Goal: Task Accomplishment & Management: Use online tool/utility

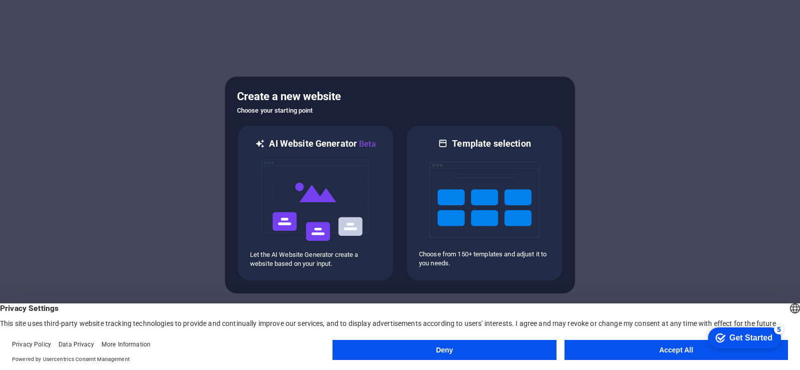
click at [665, 349] on button "Accept All" at bounding box center [677, 350] width 224 height 20
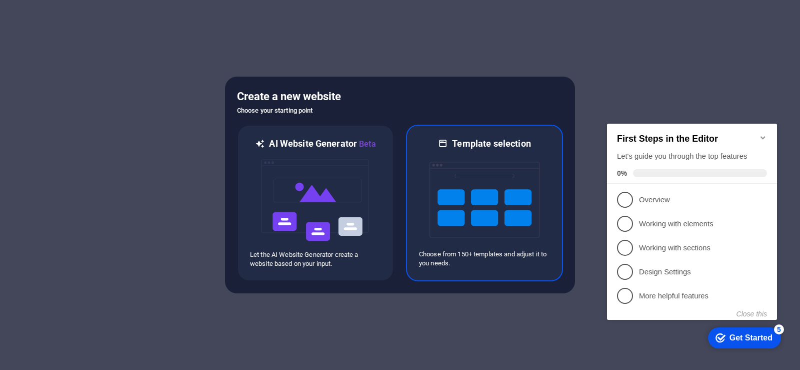
click at [486, 197] on img at bounding box center [485, 200] width 110 height 100
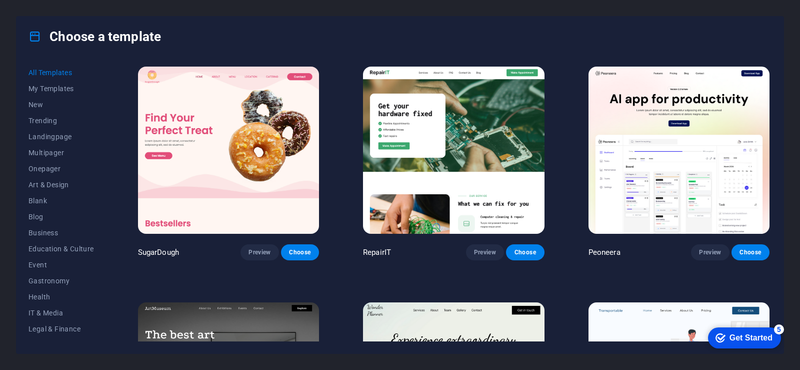
click at [739, 333] on div "Get Started" at bounding box center [751, 337] width 43 height 9
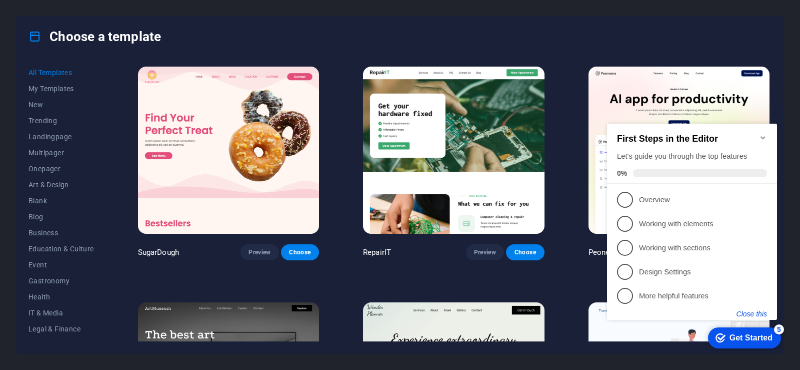
click at [742, 315] on button "Close this" at bounding box center [752, 314] width 31 height 8
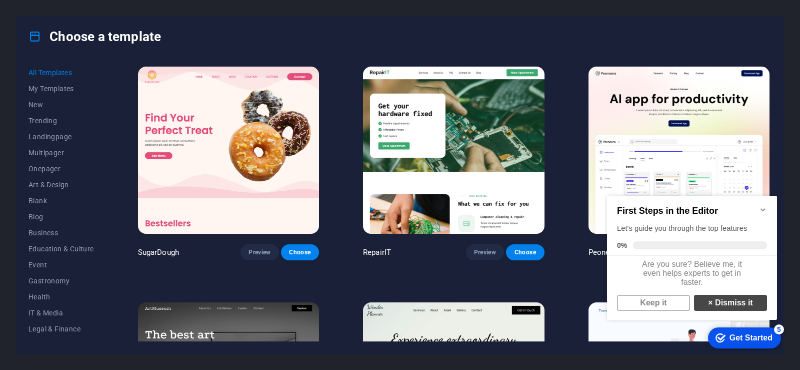
click at [732, 310] on link "× Dismiss it" at bounding box center [730, 303] width 73 height 16
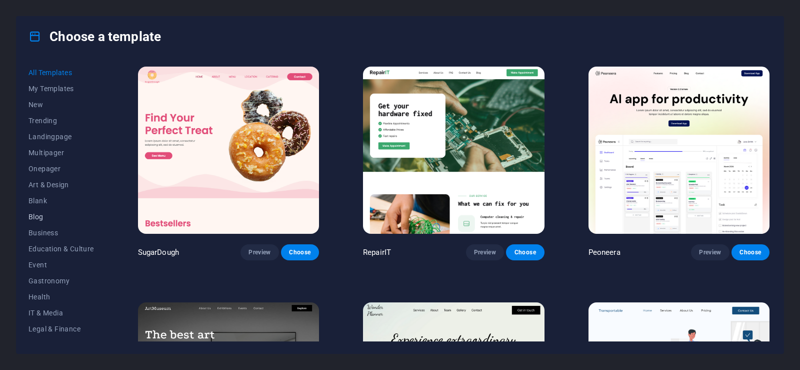
click at [43, 214] on span "Blog" at bounding box center [62, 217] width 66 height 8
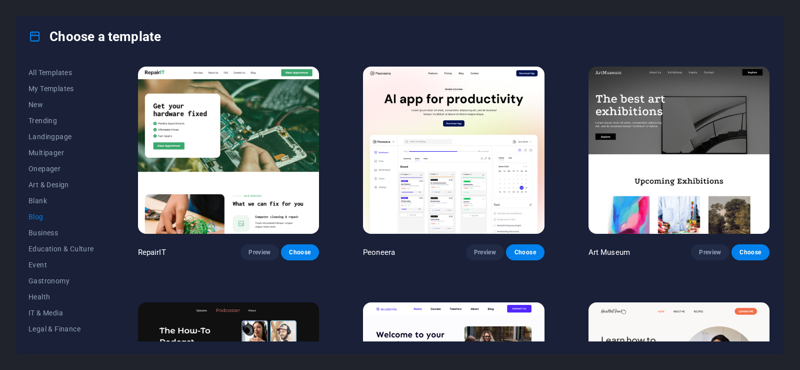
click at [40, 212] on button "Blog" at bounding box center [62, 217] width 66 height 16
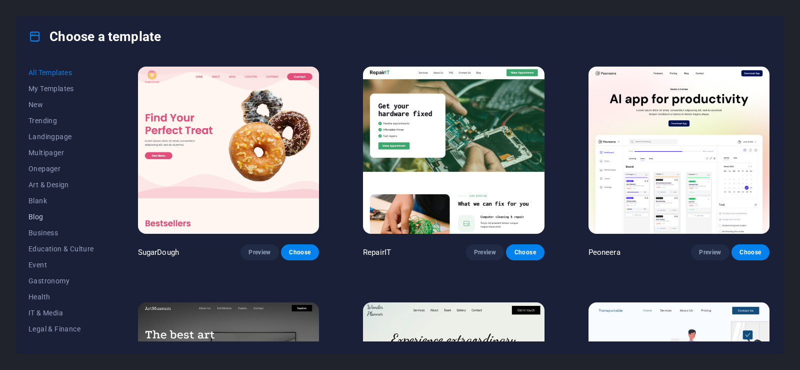
click at [39, 215] on span "Blog" at bounding box center [62, 217] width 66 height 8
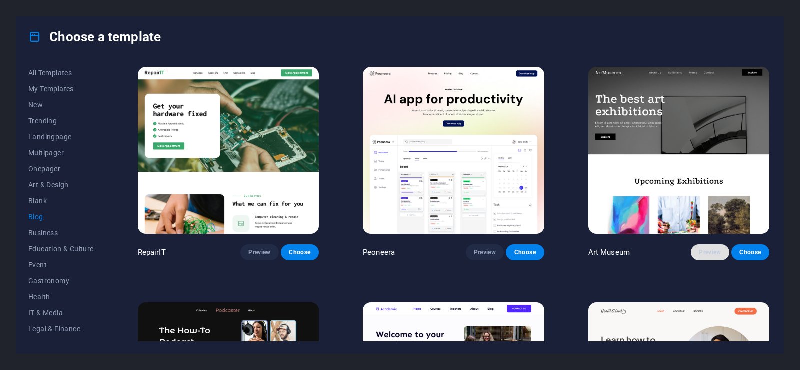
click at [705, 252] on span "Preview" at bounding box center [710, 252] width 22 height 8
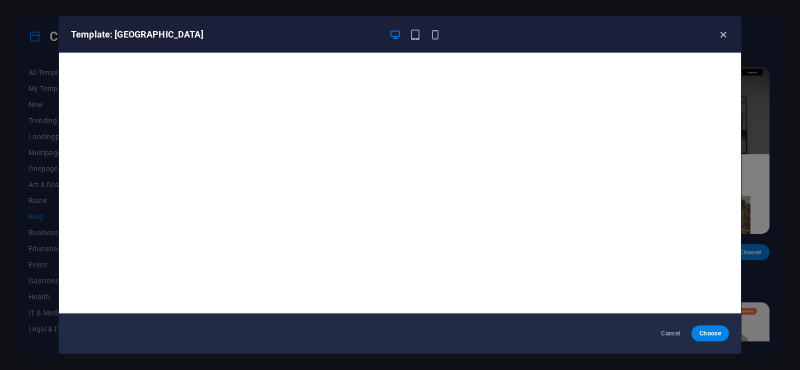
click at [722, 29] on icon "button" at bounding box center [724, 35] width 12 height 12
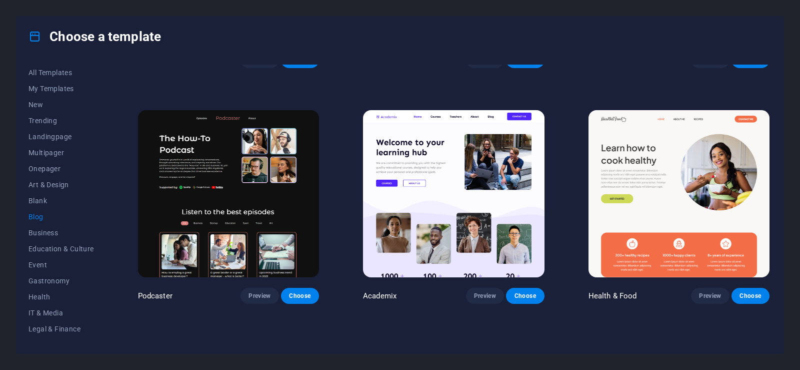
scroll to position [200, 0]
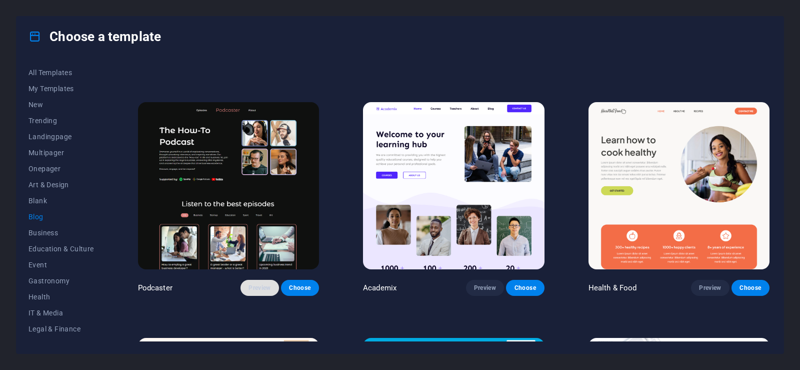
click at [250, 284] on span "Preview" at bounding box center [260, 288] width 22 height 8
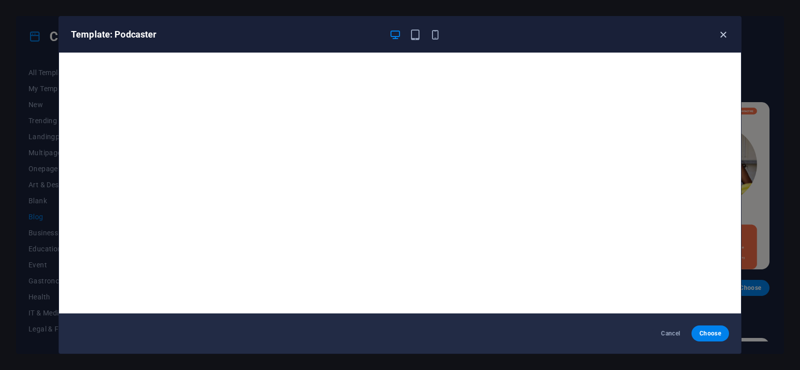
click at [718, 34] on icon "button" at bounding box center [724, 35] width 12 height 12
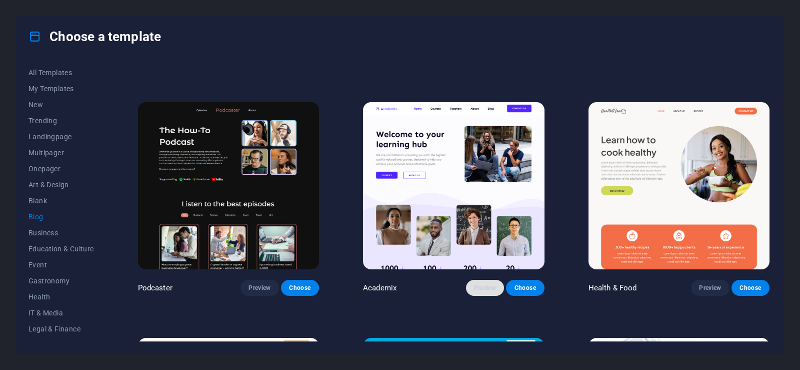
click at [478, 284] on span "Preview" at bounding box center [485, 288] width 22 height 8
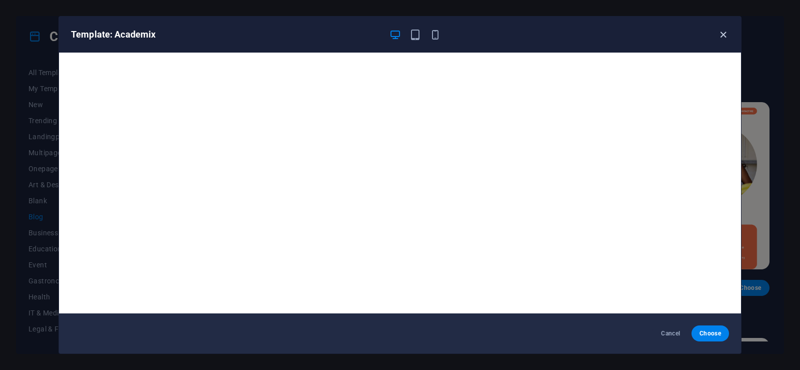
click at [721, 32] on icon "button" at bounding box center [724, 35] width 12 height 12
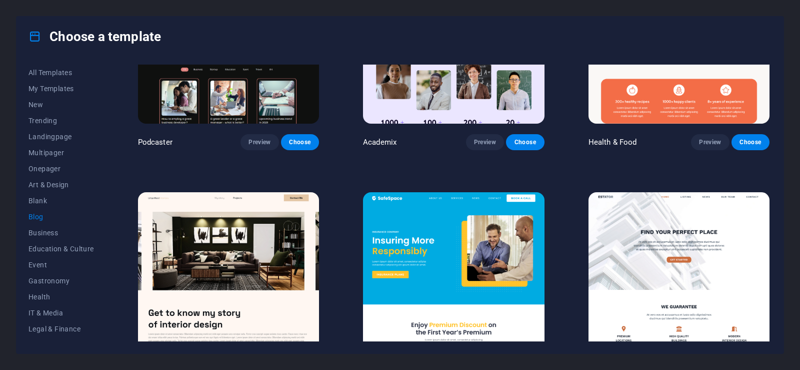
scroll to position [400, 0]
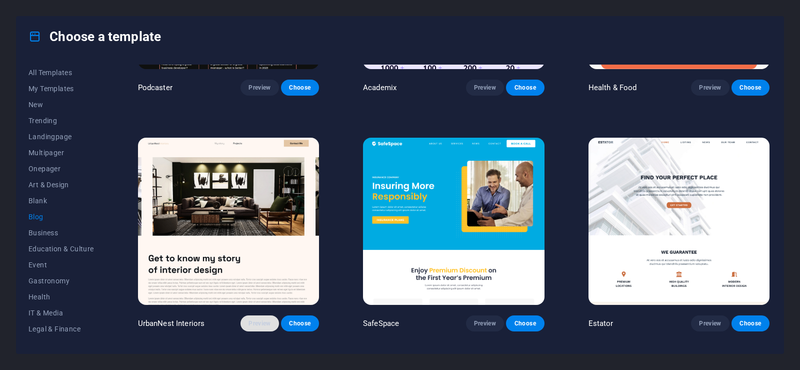
click at [258, 319] on span "Preview" at bounding box center [260, 323] width 22 height 8
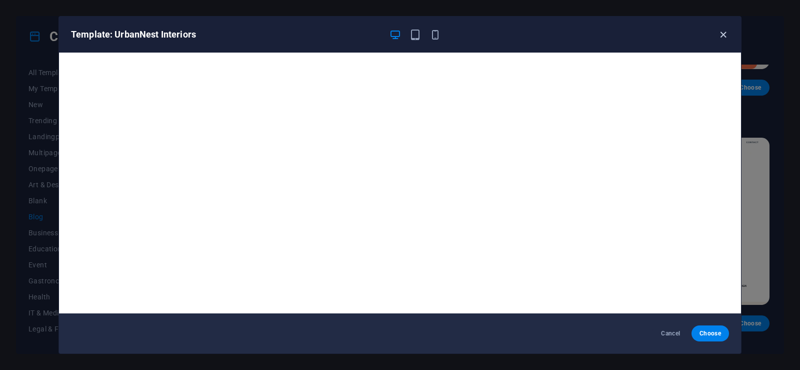
click at [720, 35] on icon "button" at bounding box center [724, 35] width 12 height 12
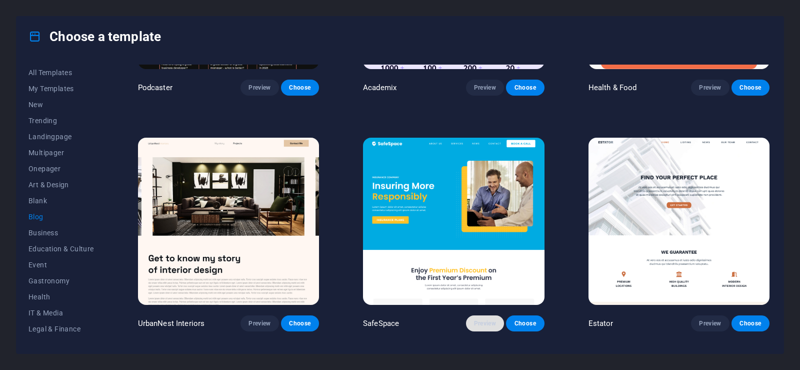
click at [469, 318] on button "Preview" at bounding box center [485, 323] width 38 height 16
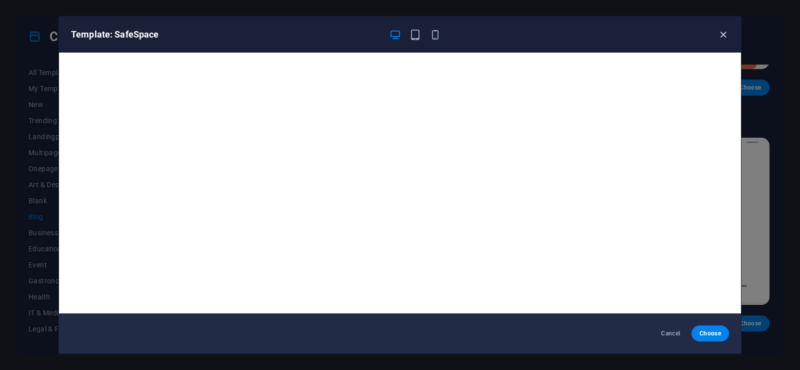
click at [723, 34] on icon "button" at bounding box center [724, 35] width 12 height 12
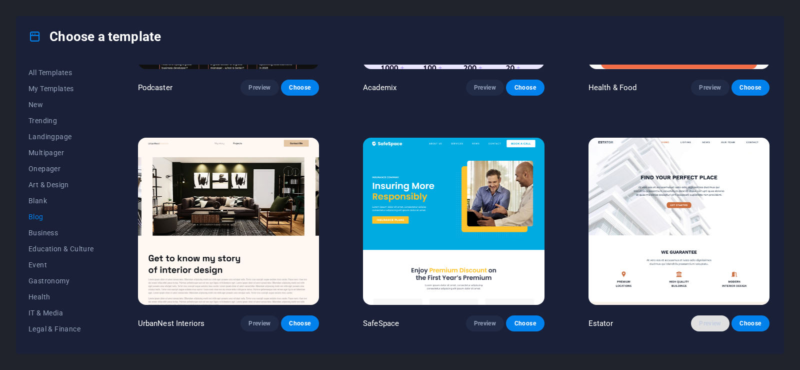
click at [700, 319] on span "Preview" at bounding box center [710, 323] width 22 height 8
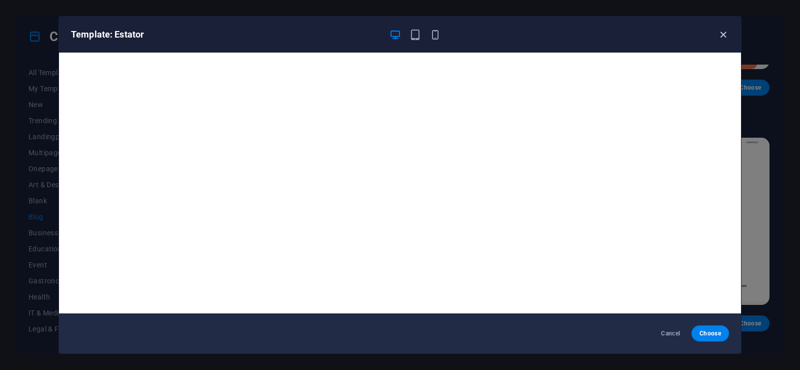
click at [722, 35] on icon "button" at bounding box center [724, 35] width 12 height 12
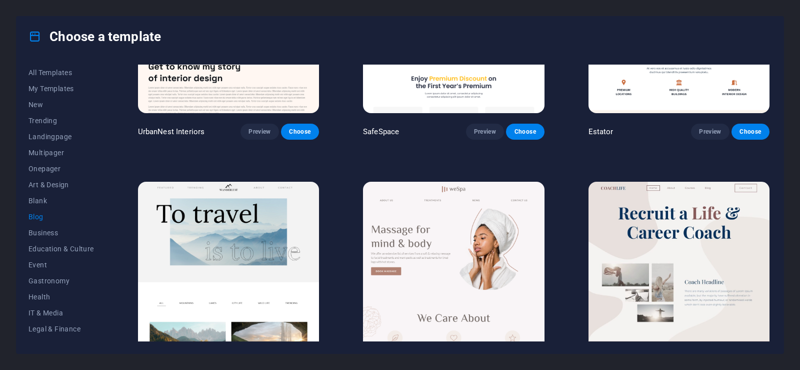
scroll to position [650, 0]
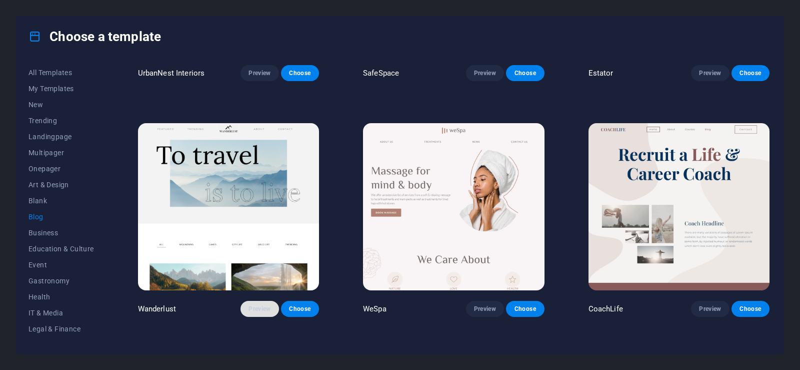
click at [262, 305] on span "Preview" at bounding box center [260, 309] width 22 height 8
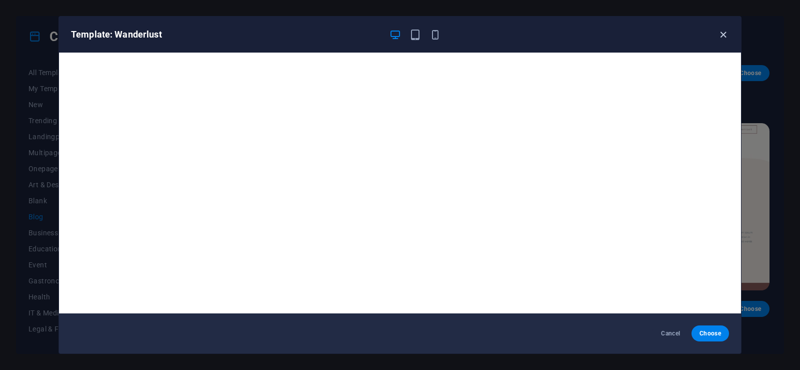
click at [725, 31] on icon "button" at bounding box center [724, 35] width 12 height 12
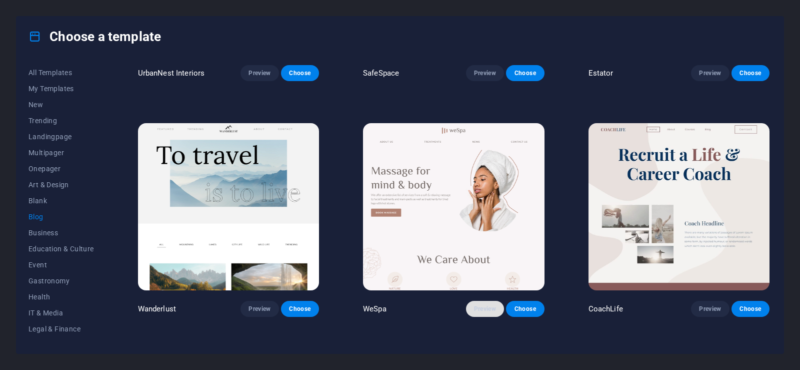
click at [483, 305] on span "Preview" at bounding box center [485, 309] width 22 height 8
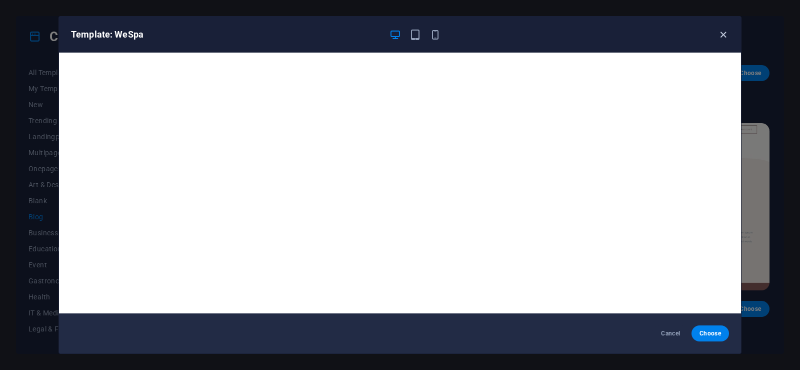
click at [726, 34] on icon "button" at bounding box center [724, 35] width 12 height 12
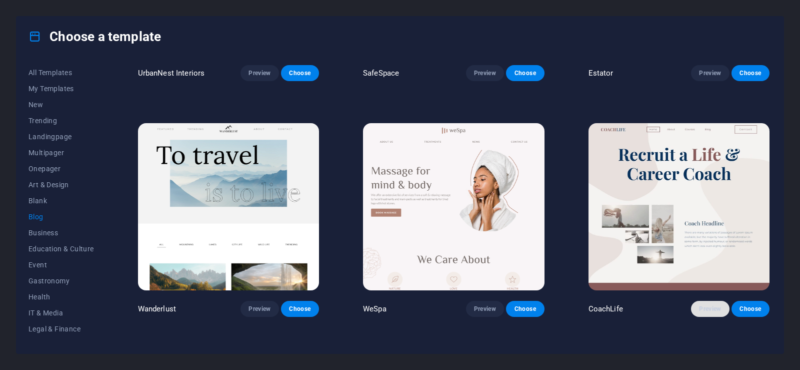
click at [704, 305] on span "Preview" at bounding box center [710, 309] width 22 height 8
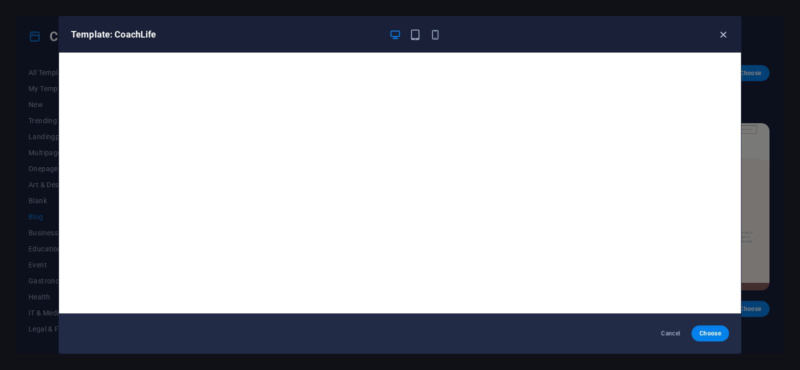
click at [724, 31] on icon "button" at bounding box center [724, 35] width 12 height 12
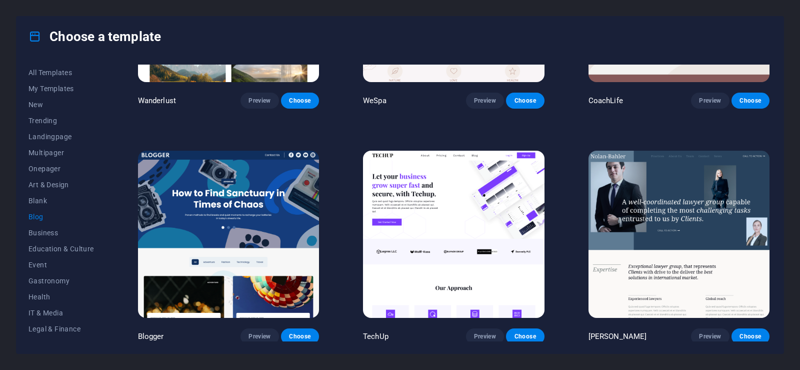
scroll to position [900, 0]
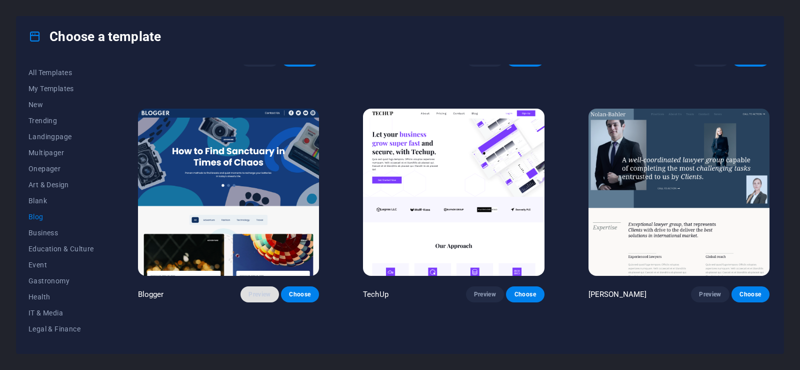
click at [257, 290] on span "Preview" at bounding box center [260, 294] width 22 height 8
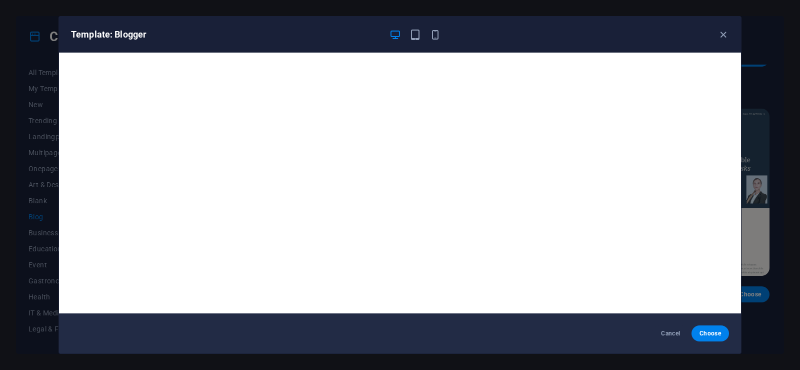
scroll to position [3, 0]
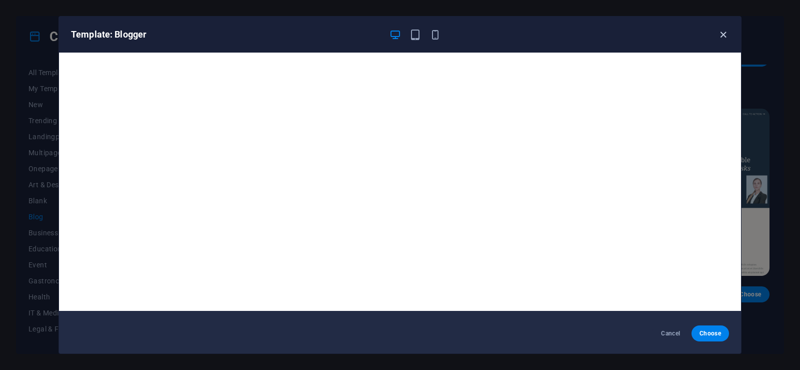
click at [721, 30] on icon "button" at bounding box center [724, 35] width 12 height 12
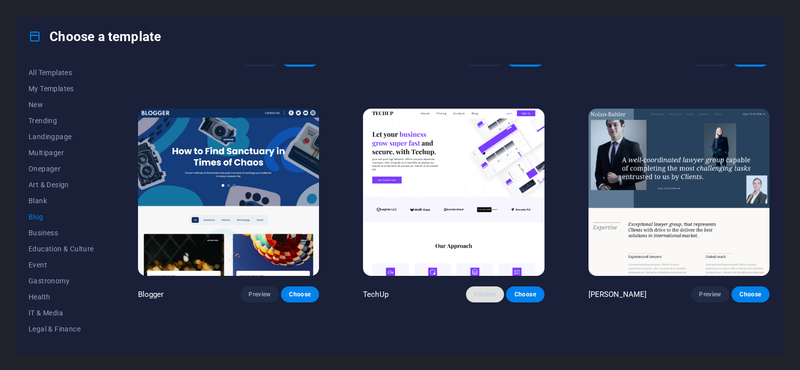
click at [487, 290] on span "Preview" at bounding box center [485, 294] width 22 height 8
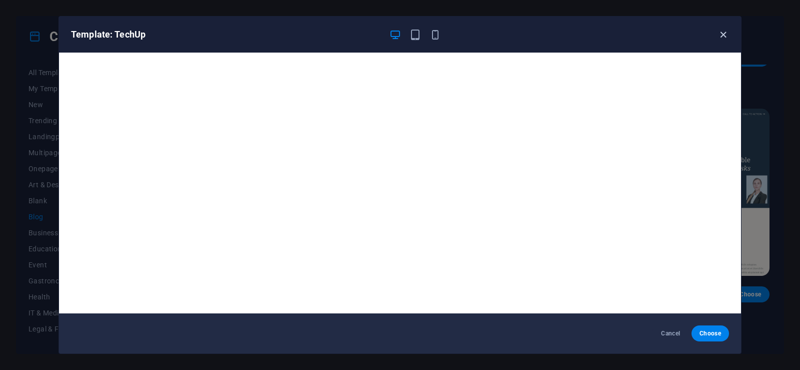
click at [723, 36] on icon "button" at bounding box center [724, 35] width 12 height 12
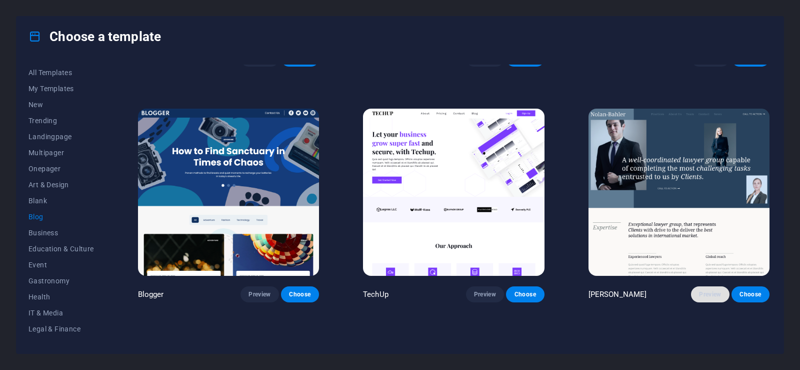
click at [708, 290] on span "Preview" at bounding box center [710, 294] width 22 height 8
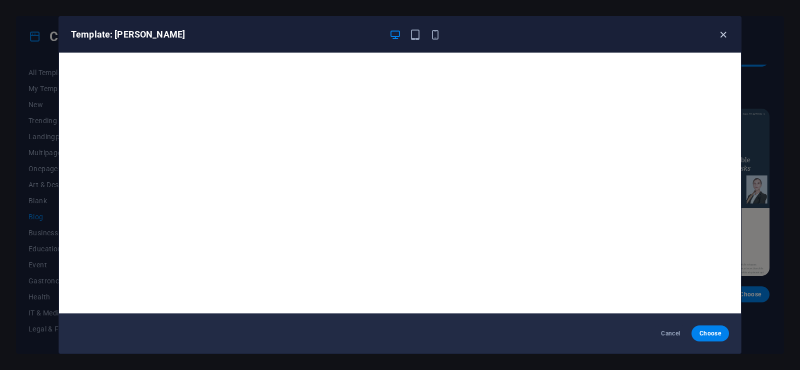
click at [721, 30] on icon "button" at bounding box center [724, 35] width 12 height 12
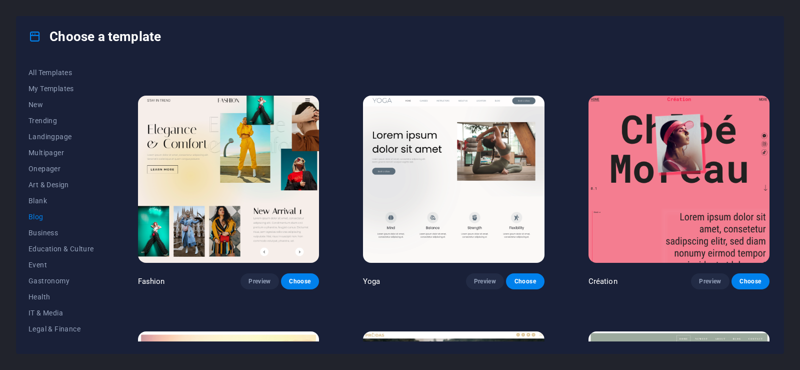
scroll to position [1150, 0]
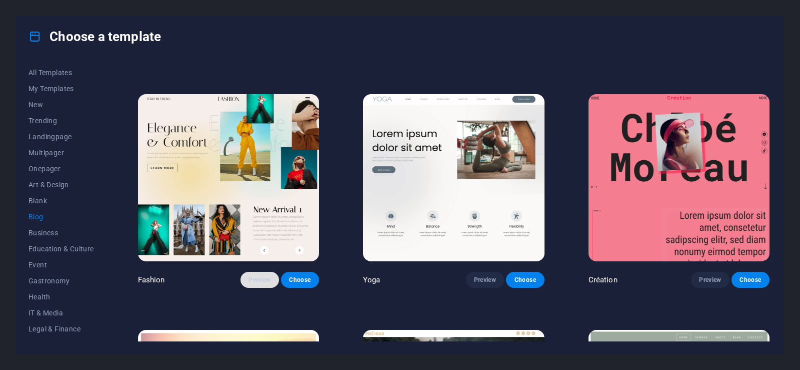
click at [261, 276] on span "Preview" at bounding box center [260, 280] width 22 height 8
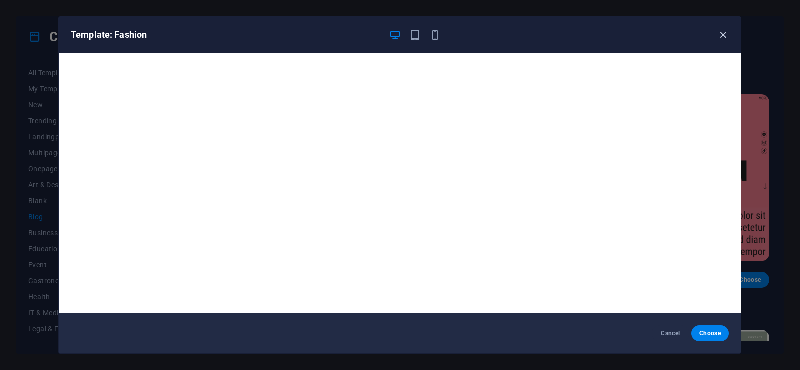
click at [723, 33] on icon "button" at bounding box center [724, 35] width 12 height 12
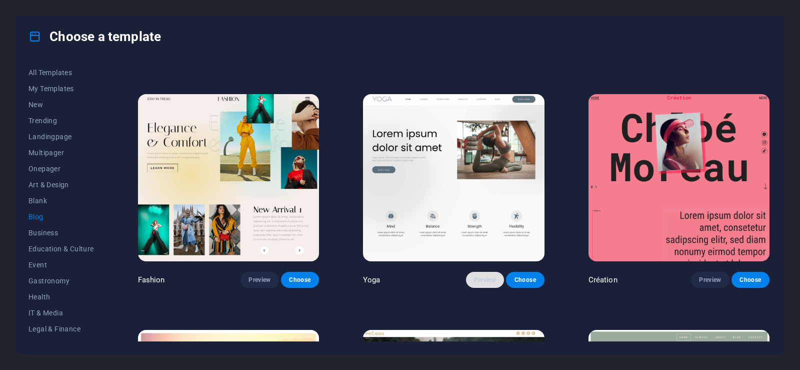
click at [477, 276] on span "Preview" at bounding box center [485, 280] width 22 height 8
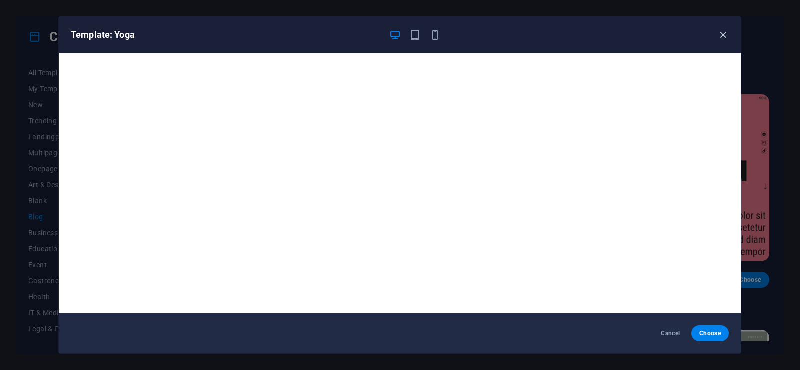
click at [718, 34] on icon "button" at bounding box center [724, 35] width 12 height 12
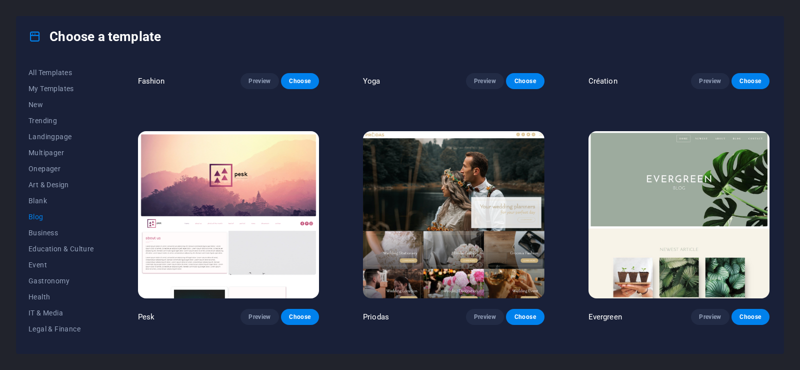
scroll to position [1350, 0]
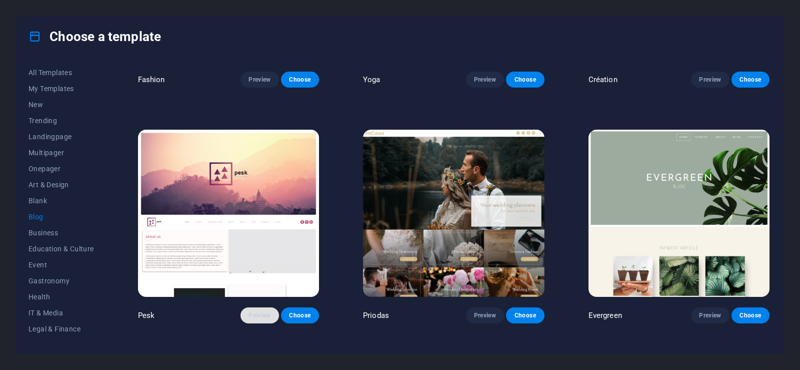
click at [259, 311] on span "Preview" at bounding box center [260, 315] width 22 height 8
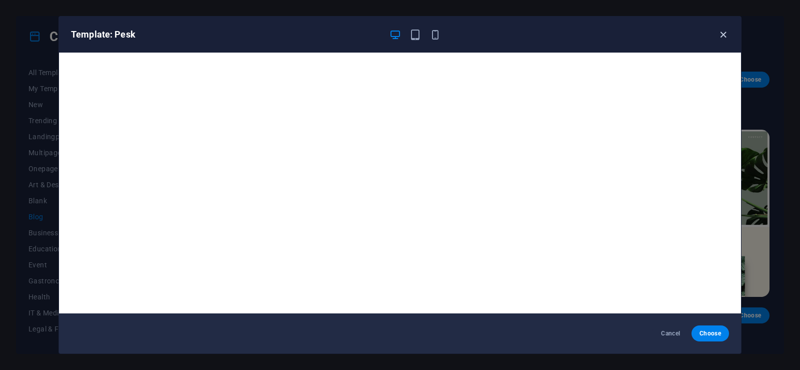
click at [726, 35] on icon "button" at bounding box center [724, 35] width 12 height 12
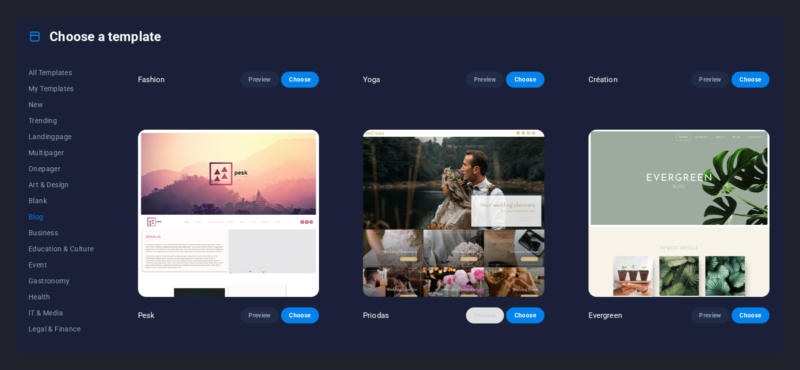
click at [484, 311] on span "Preview" at bounding box center [485, 315] width 22 height 8
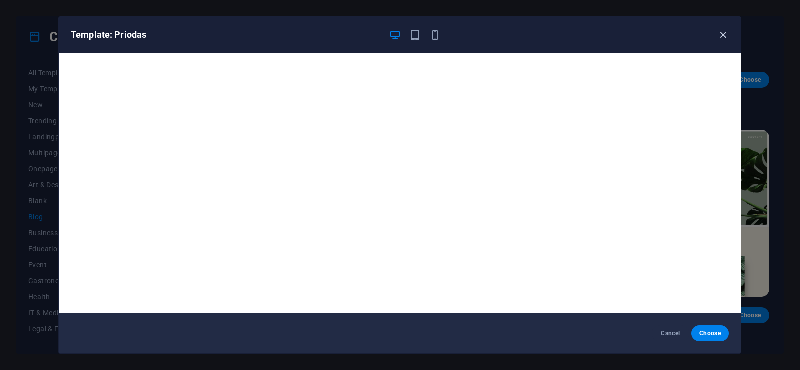
click at [726, 35] on icon "button" at bounding box center [724, 35] width 12 height 12
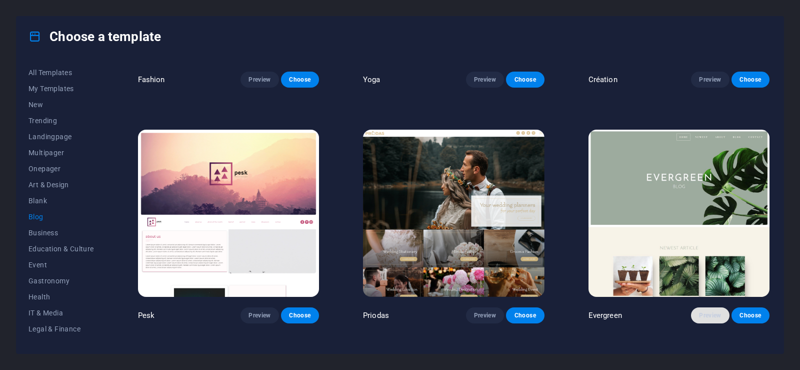
click at [703, 311] on span "Preview" at bounding box center [710, 315] width 22 height 8
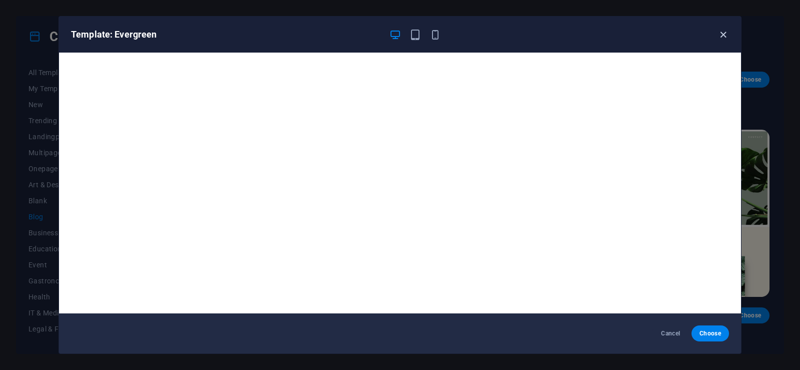
click at [720, 36] on icon "button" at bounding box center [724, 35] width 12 height 12
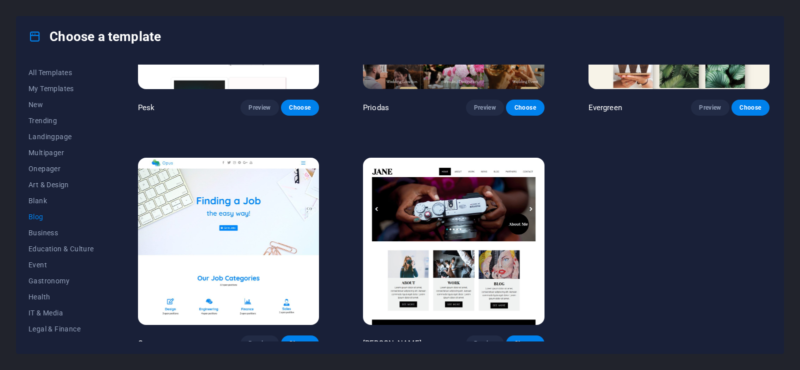
scroll to position [1559, 0]
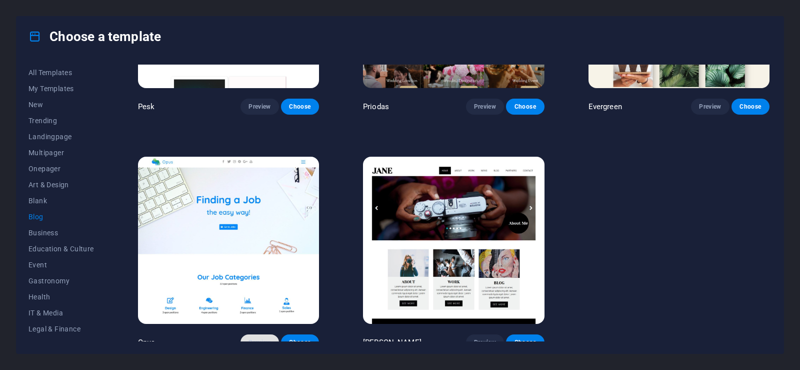
click at [264, 338] on span "Preview" at bounding box center [260, 342] width 22 height 8
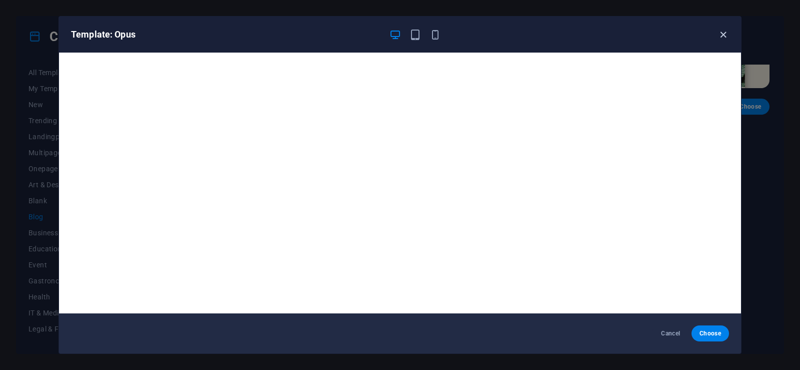
click at [719, 32] on icon "button" at bounding box center [724, 35] width 12 height 12
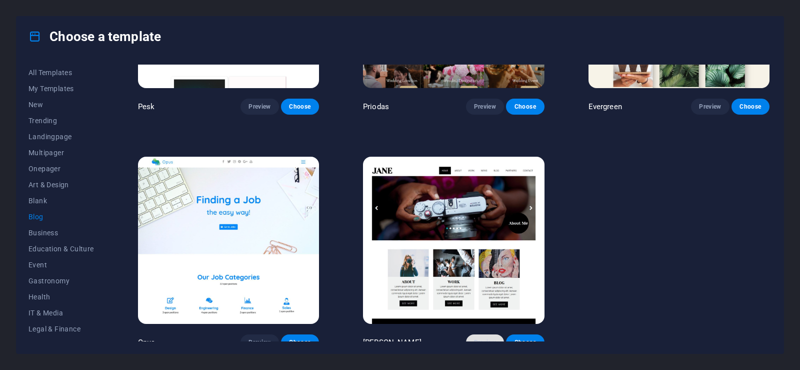
click at [470, 334] on button "Preview" at bounding box center [485, 342] width 38 height 16
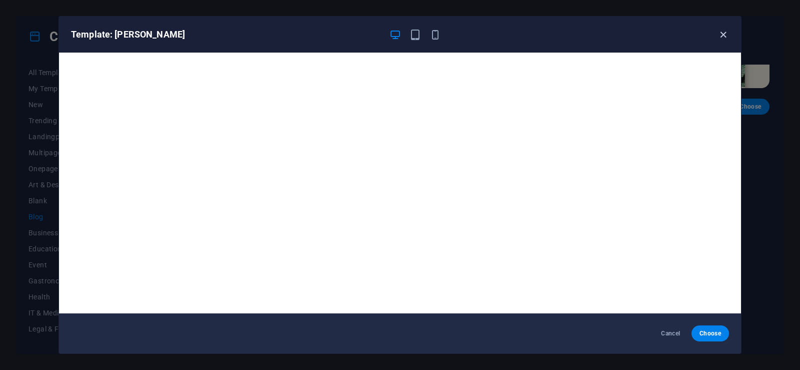
click at [724, 39] on icon "button" at bounding box center [724, 35] width 12 height 12
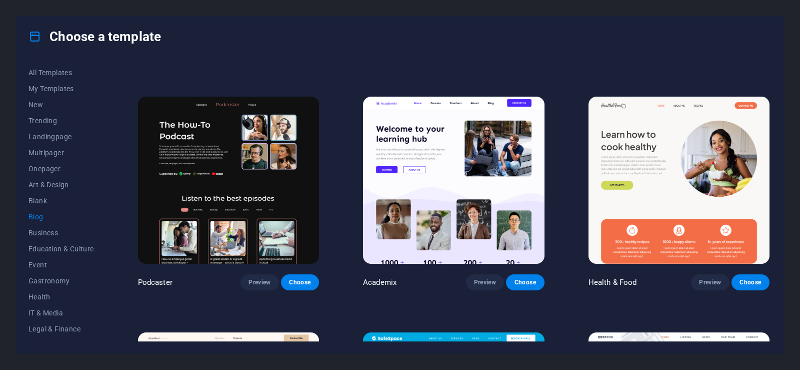
scroll to position [200, 0]
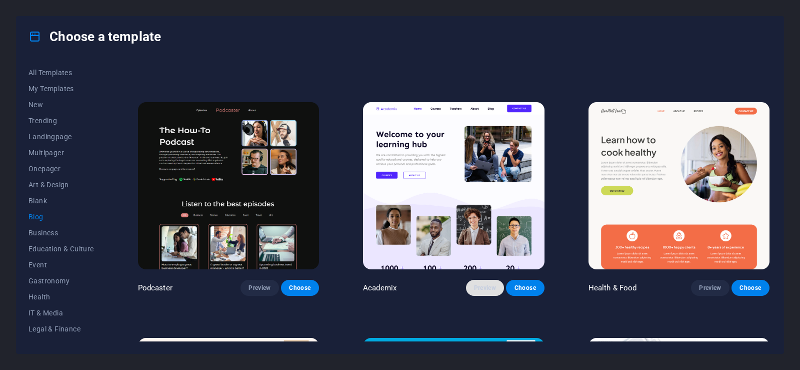
click at [485, 284] on span "Preview" at bounding box center [485, 288] width 22 height 8
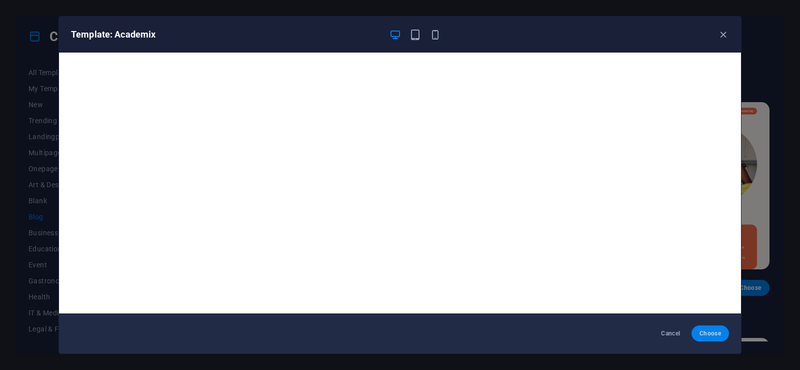
click at [712, 328] on button "Choose" at bounding box center [711, 333] width 38 height 16
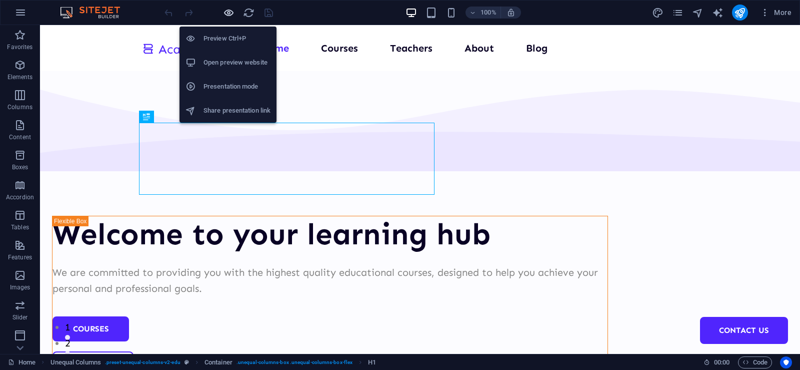
click at [228, 8] on icon "button" at bounding box center [229, 13] width 12 height 12
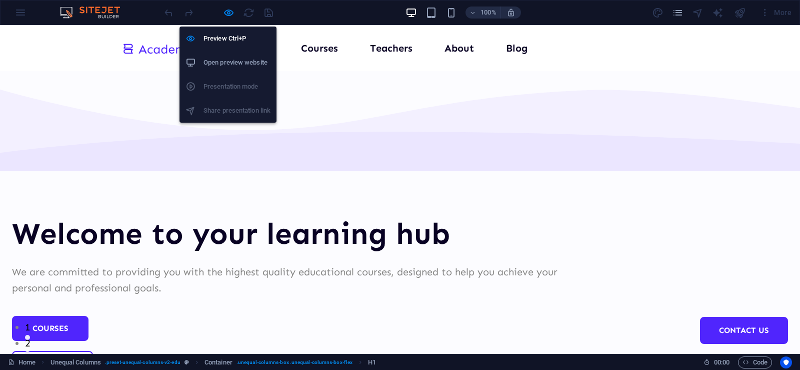
click at [227, 61] on h6 "Open preview website" at bounding box center [237, 63] width 67 height 12
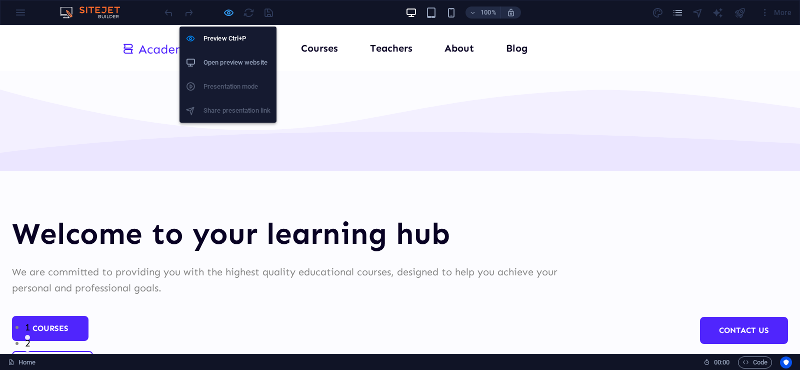
click at [229, 12] on icon "button" at bounding box center [229, 13] width 12 height 12
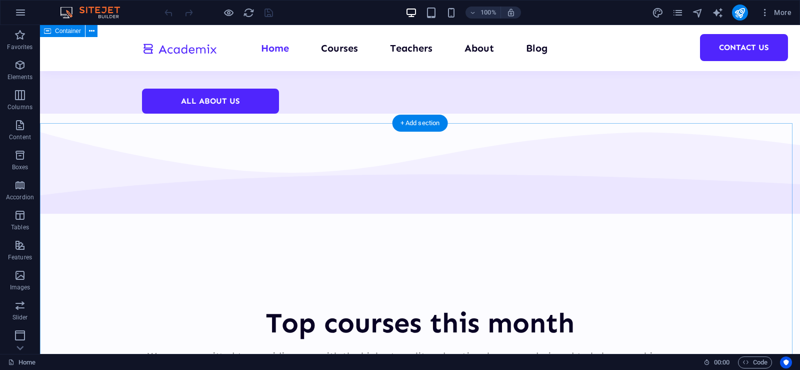
scroll to position [1950, 0]
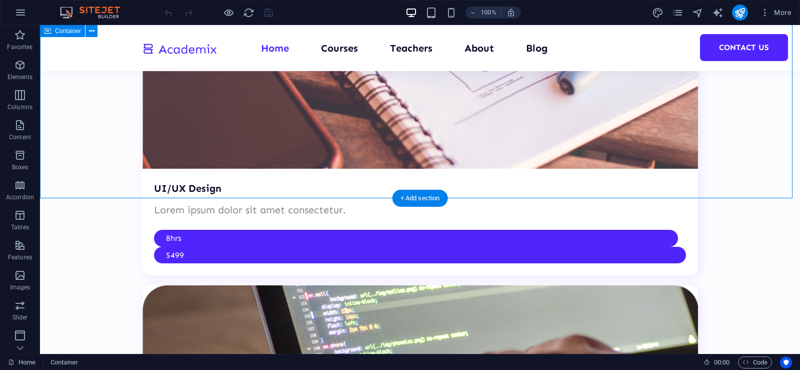
scroll to position [2500, 0]
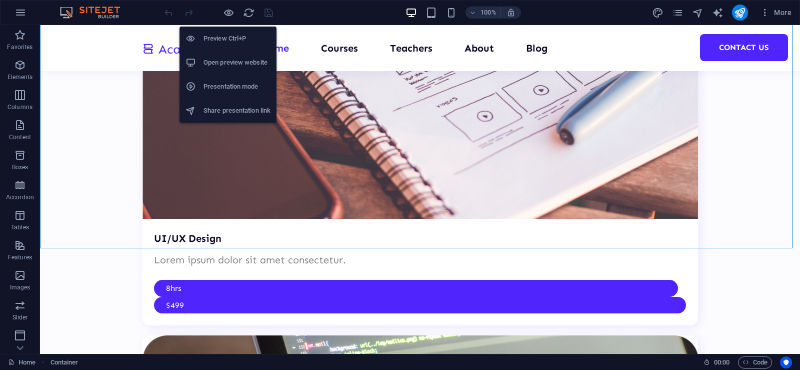
click at [229, 58] on h6 "Open preview website" at bounding box center [237, 63] width 67 height 12
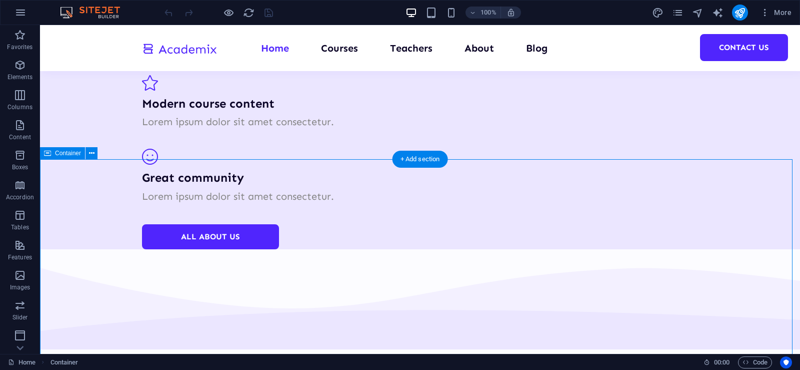
scroll to position [1900, 0]
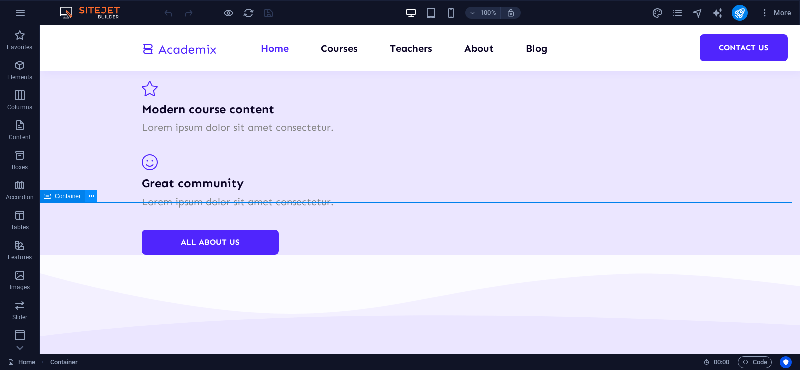
click at [90, 195] on icon at bounding box center [92, 196] width 6 height 11
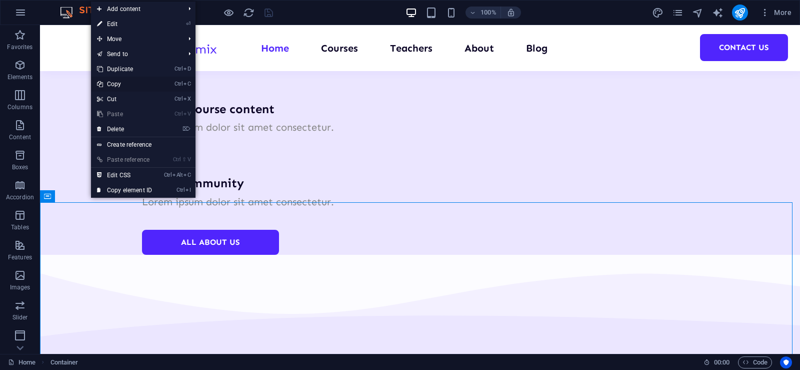
click at [113, 81] on link "Ctrl C Copy" at bounding box center [124, 84] width 67 height 15
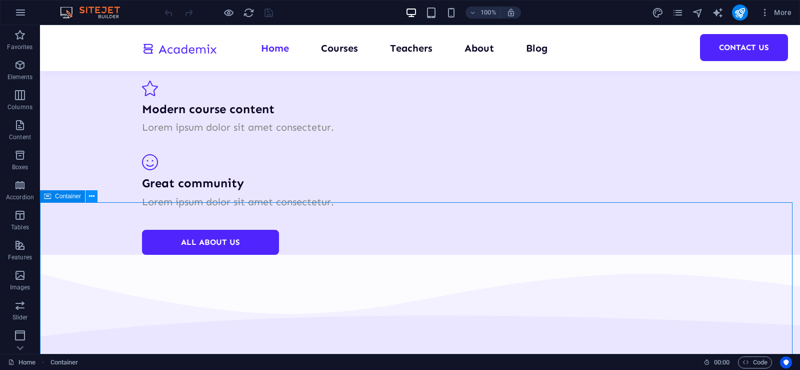
click at [88, 199] on button at bounding box center [92, 196] width 12 height 12
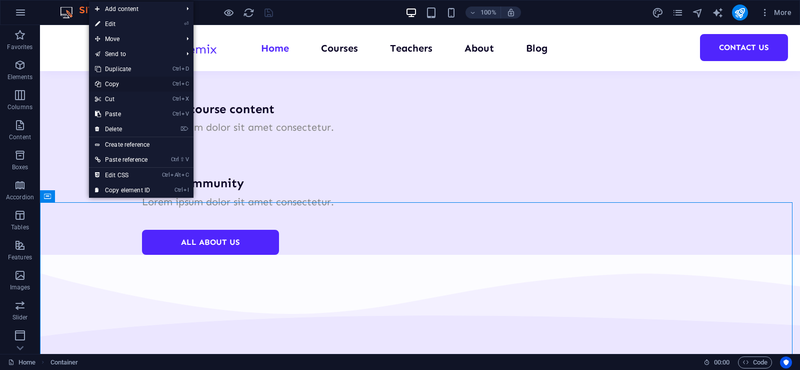
click at [131, 85] on link "Ctrl C Copy" at bounding box center [122, 84] width 67 height 15
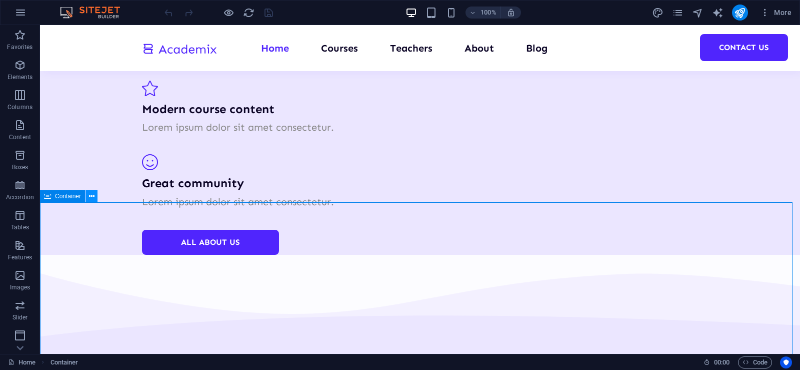
click at [92, 196] on icon at bounding box center [92, 196] width 6 height 11
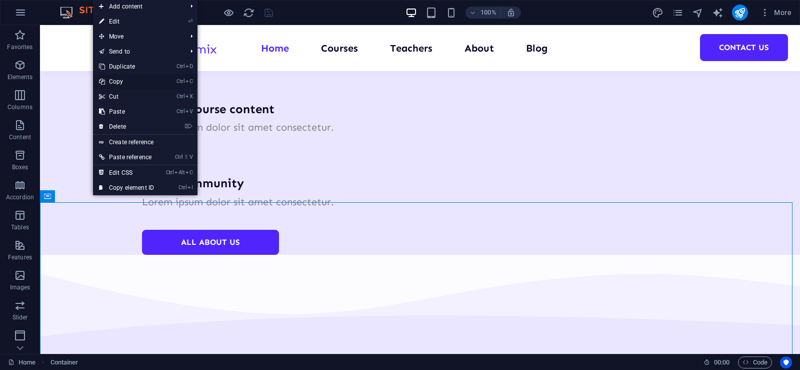
click at [139, 82] on link "Ctrl C Copy" at bounding box center [126, 81] width 67 height 15
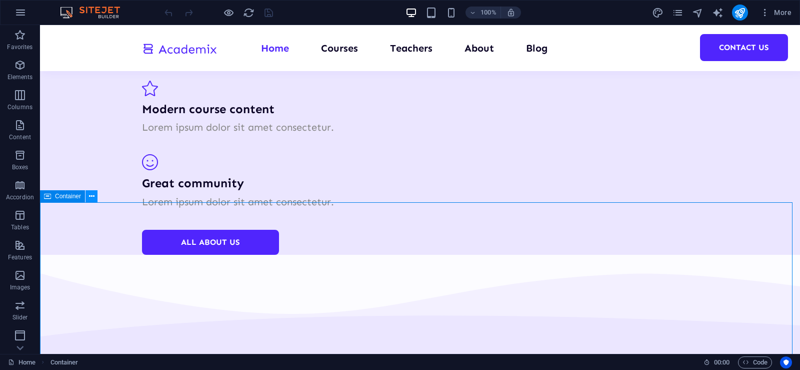
click at [90, 195] on icon at bounding box center [92, 196] width 6 height 11
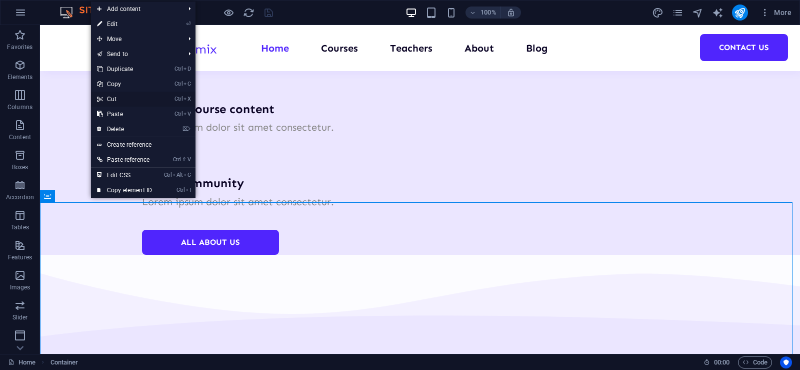
click at [138, 97] on link "Ctrl X Cut" at bounding box center [124, 99] width 67 height 15
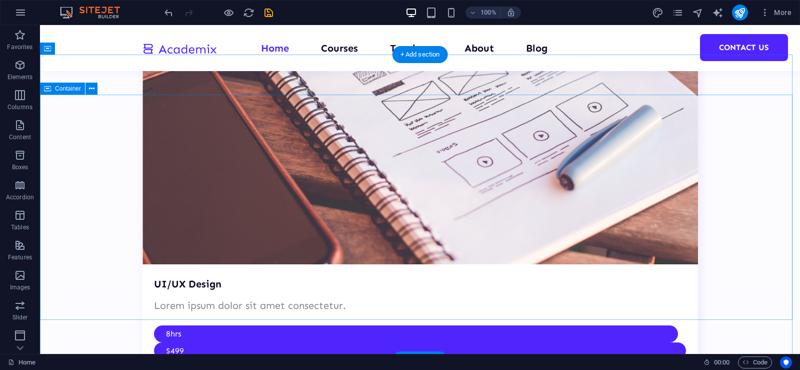
scroll to position [2488, 0]
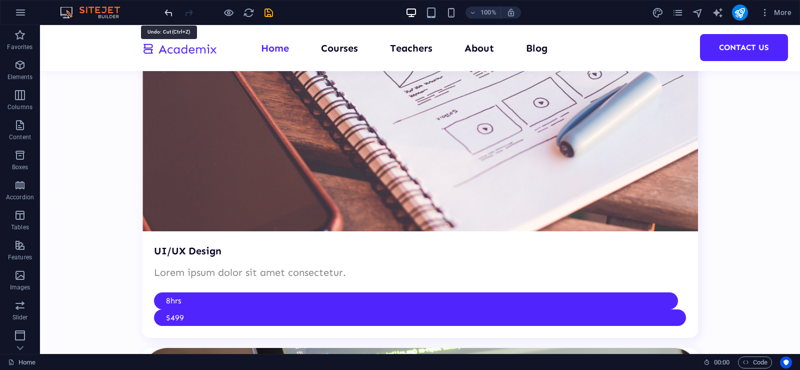
click at [168, 13] on icon "undo" at bounding box center [169, 13] width 12 height 12
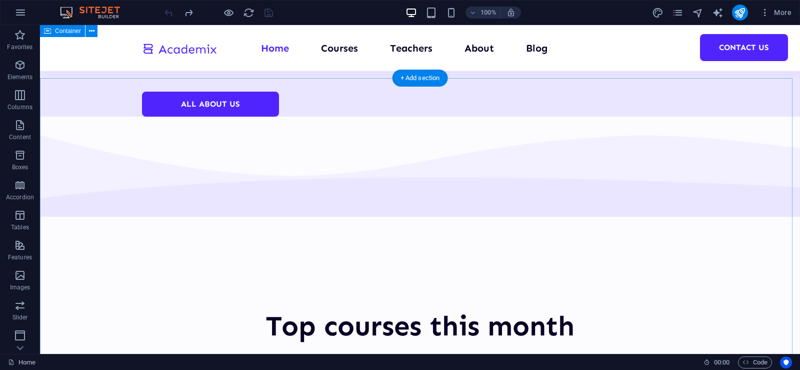
scroll to position [1986, 0]
